Goal: Transaction & Acquisition: Purchase product/service

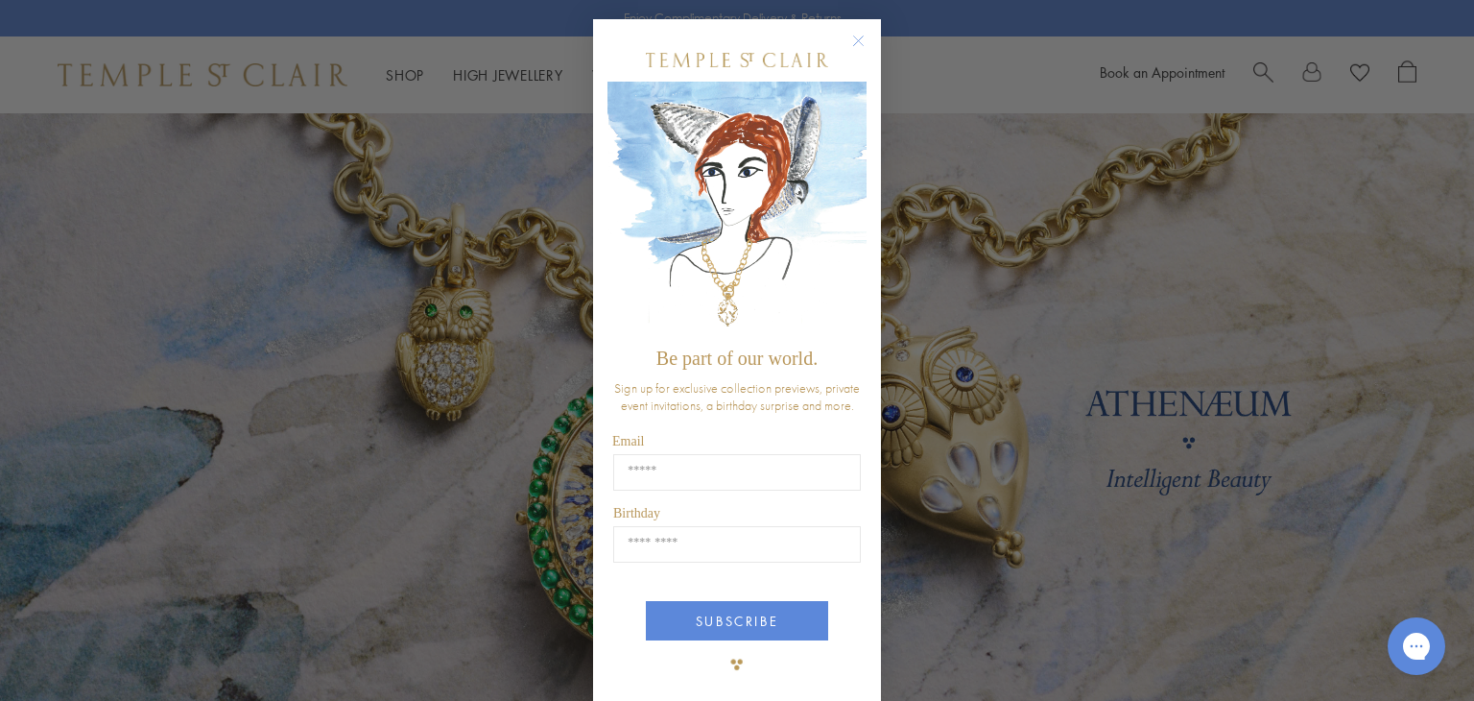
click at [858, 43] on circle "Close dialog" at bounding box center [858, 41] width 23 height 23
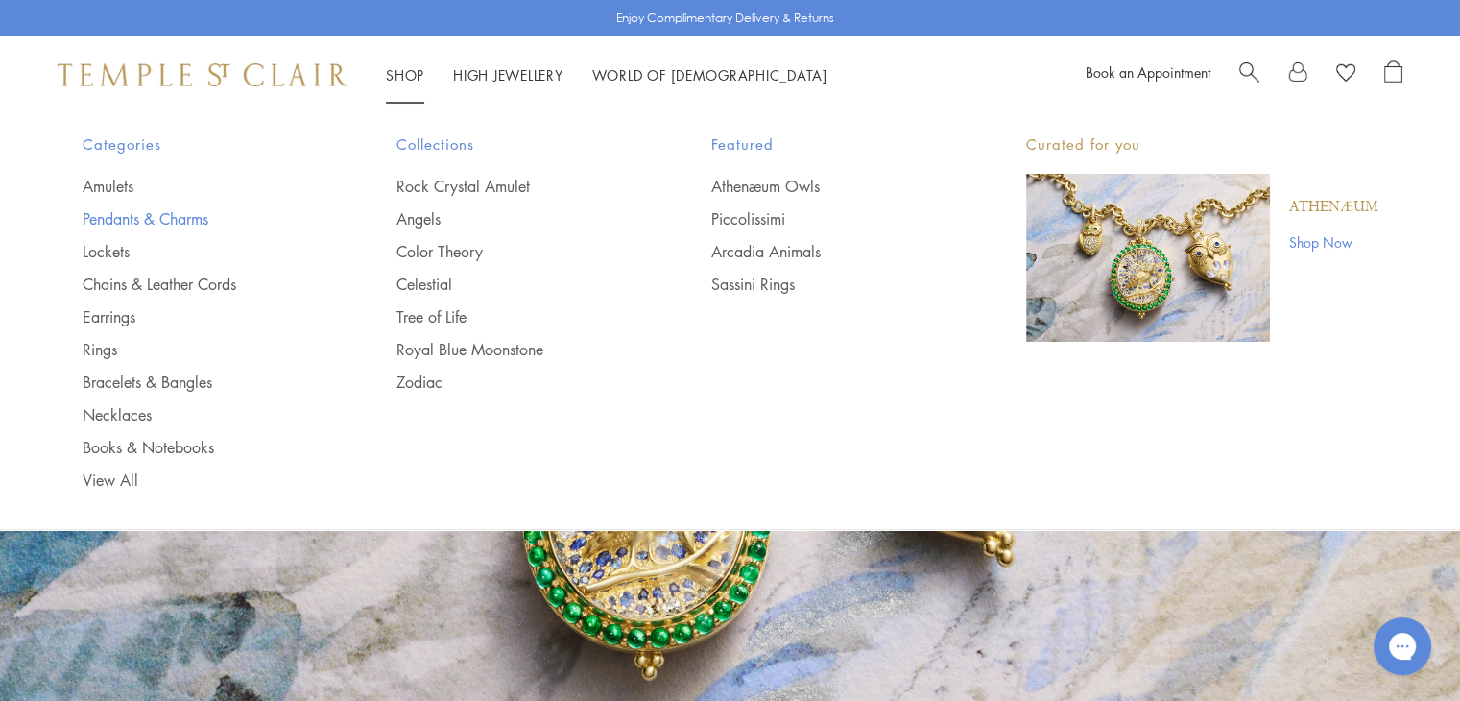
click at [97, 212] on link "Pendants & Charms" at bounding box center [202, 218] width 238 height 21
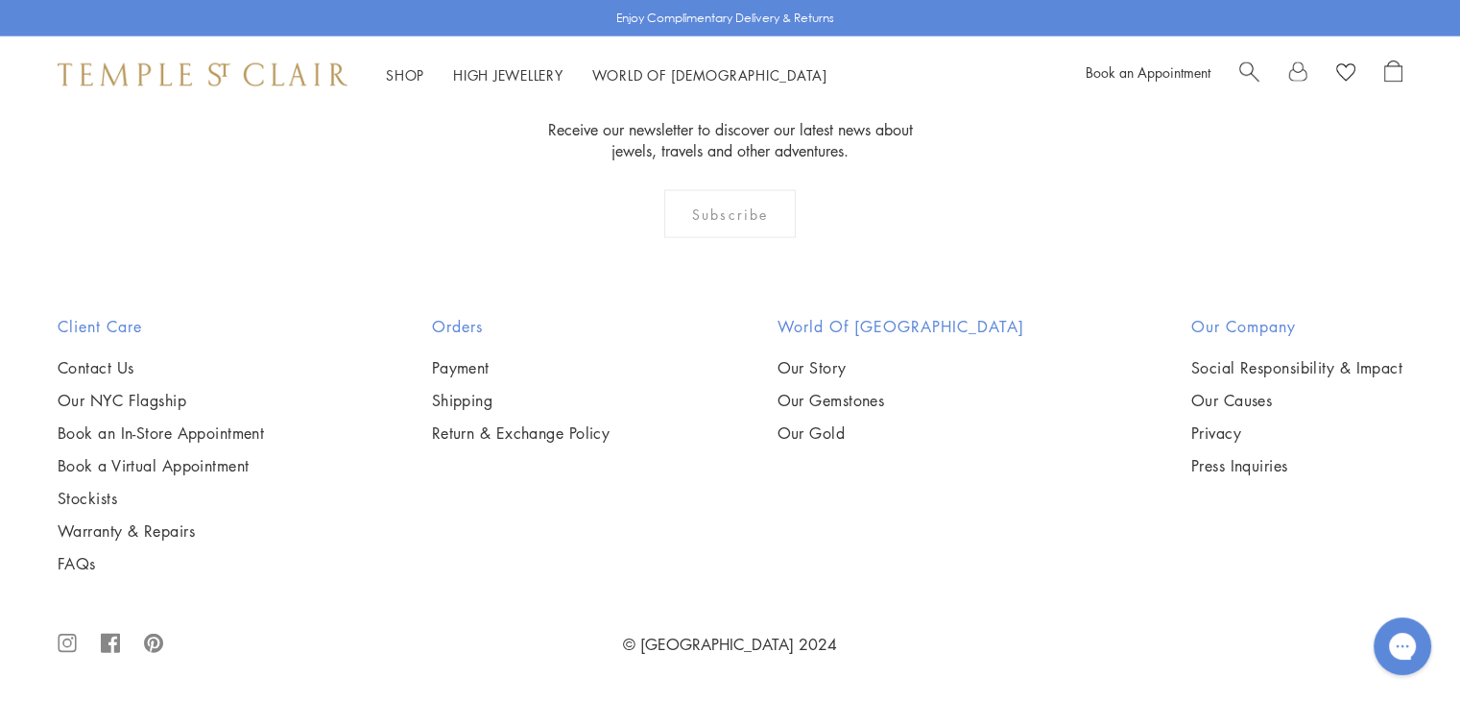
scroll to position [12285, 0]
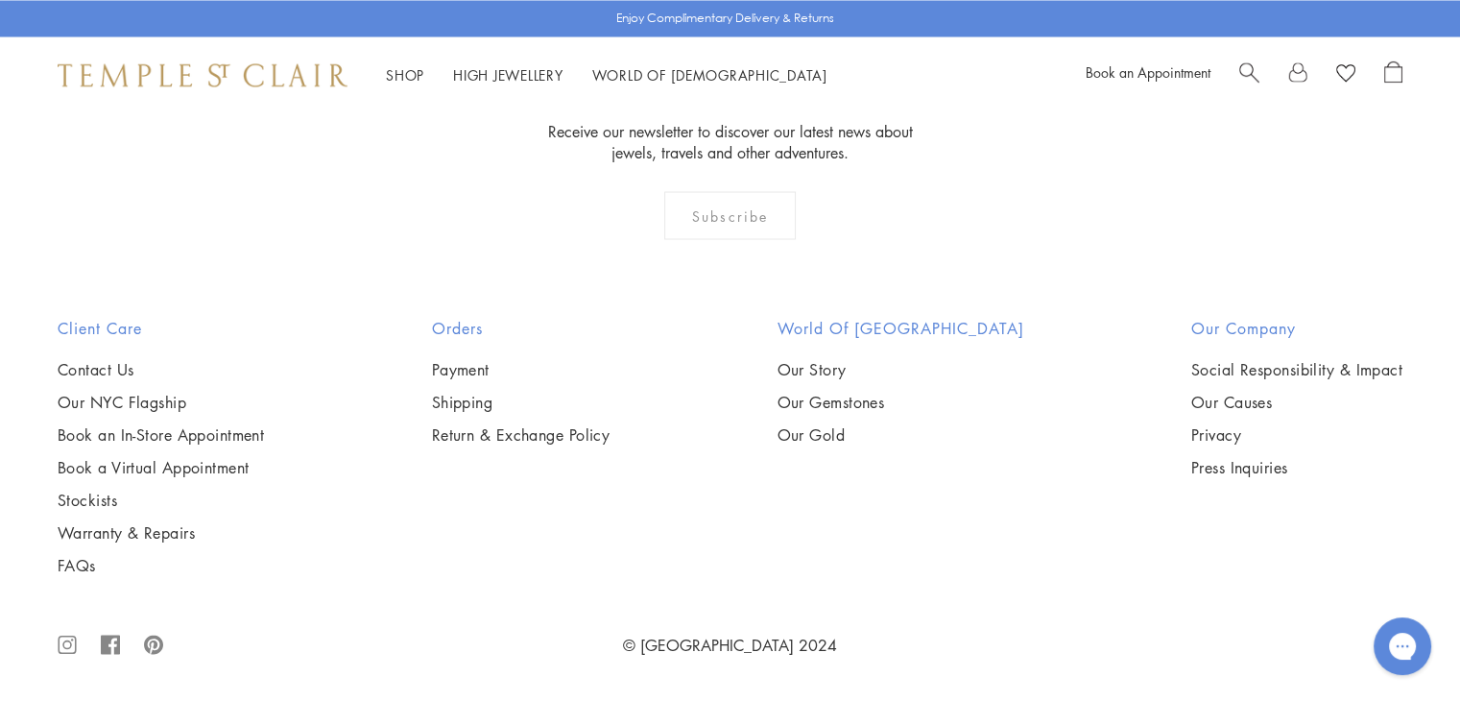
scroll to position [9694, 0]
click at [0, 0] on img at bounding box center [0, 0] width 0 height 0
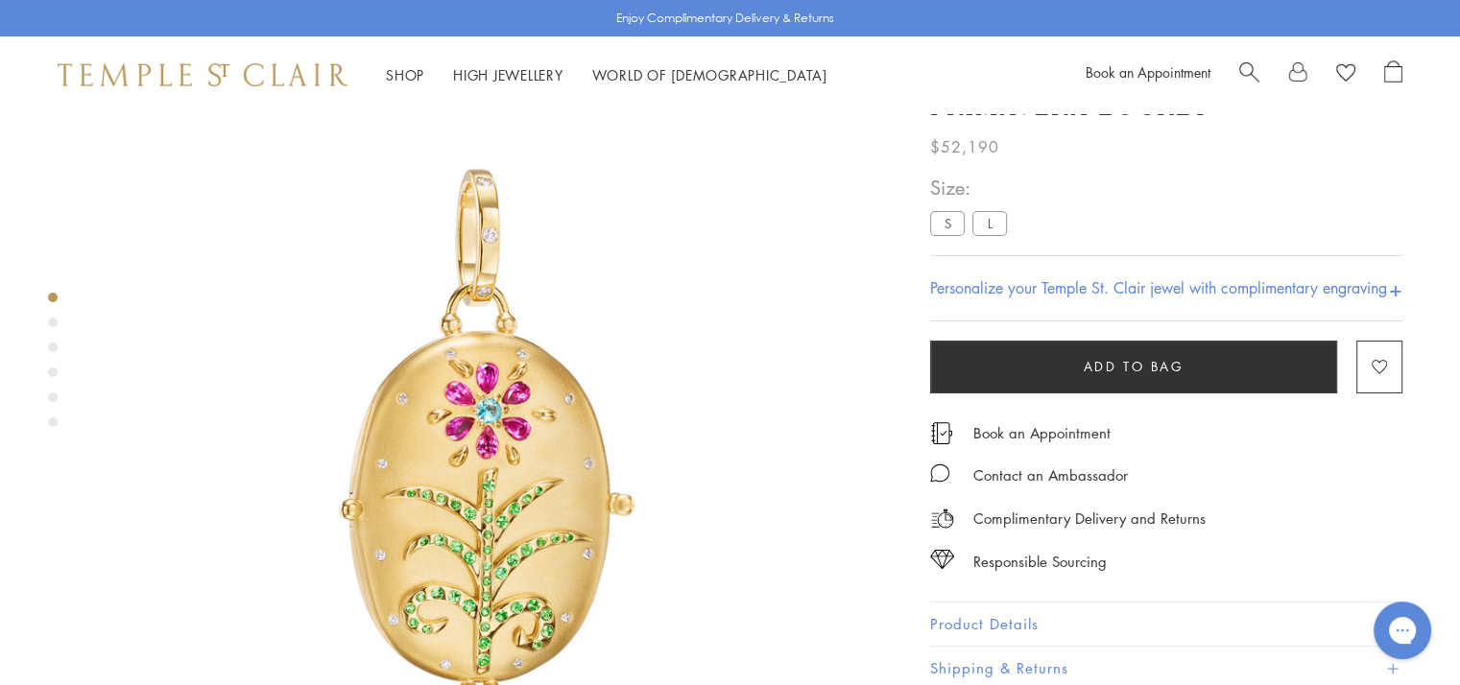
scroll to position [192, 0]
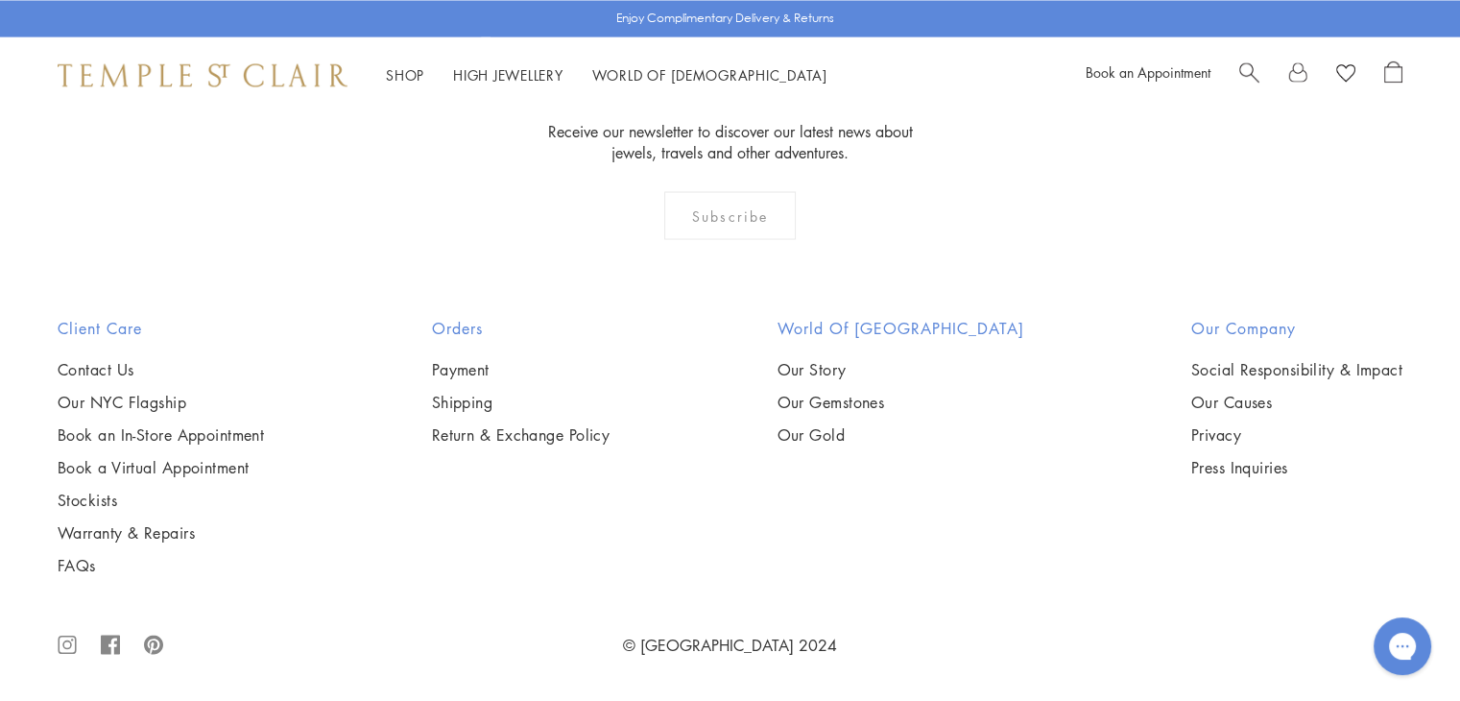
scroll to position [10579, 0]
click at [0, 0] on img at bounding box center [0, 0] width 0 height 0
